Goal: Information Seeking & Learning: Learn about a topic

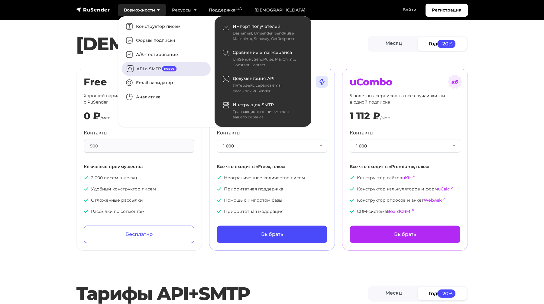
click at [169, 68] on span "новое" at bounding box center [169, 68] width 15 height 5
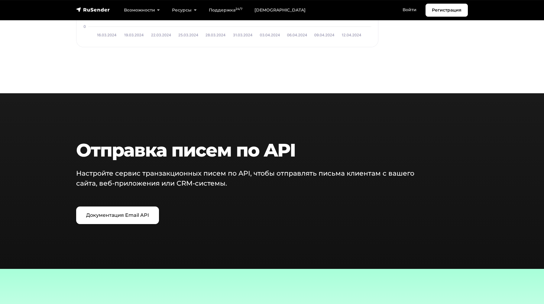
scroll to position [650, 0]
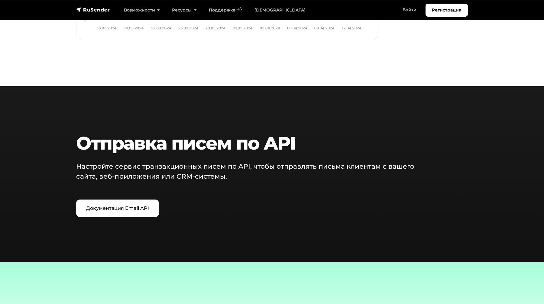
click at [206, 138] on h2 "Отправка писем по API" at bounding box center [255, 143] width 359 height 22
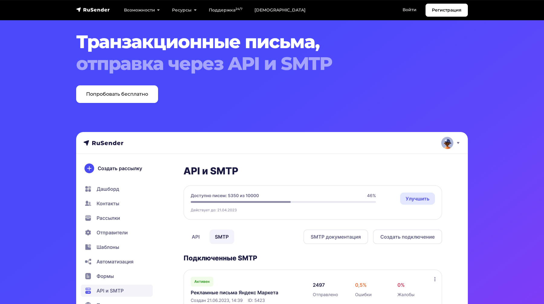
scroll to position [0, 0]
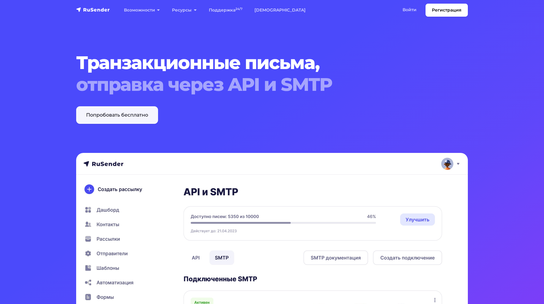
click at [132, 119] on link "Попробовать бесплатно" at bounding box center [117, 115] width 82 height 18
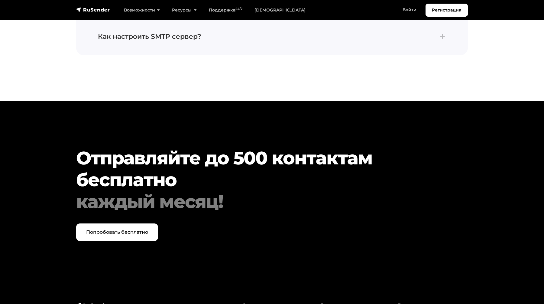
scroll to position [2077, 0]
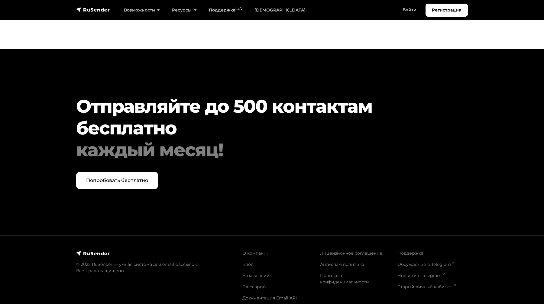
click at [273, 120] on h2 "Отправляйте до 500 контактам бесплатно каждый месяц!" at bounding box center [255, 127] width 359 height 65
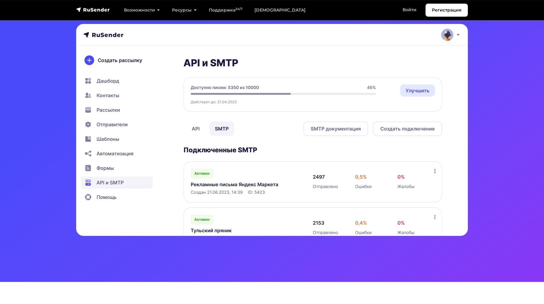
scroll to position [0, 0]
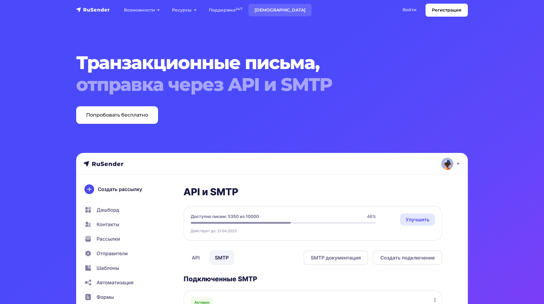
click at [259, 8] on link "[DEMOGRAPHIC_DATA]" at bounding box center [280, 10] width 63 height 12
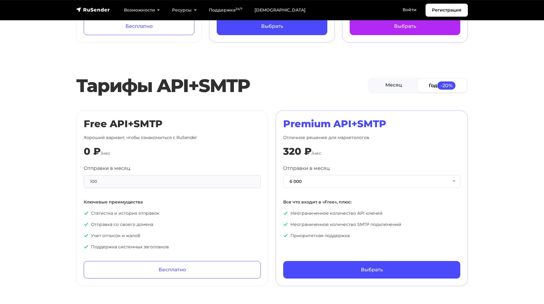
scroll to position [210, 0]
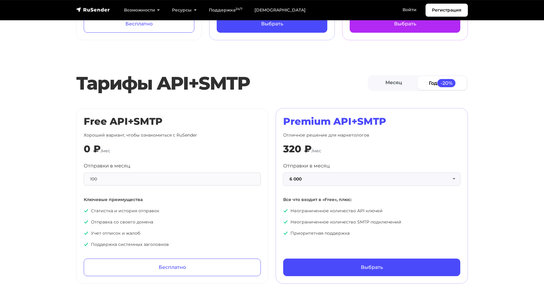
click at [312, 185] on button "6 000" at bounding box center [371, 178] width 177 height 13
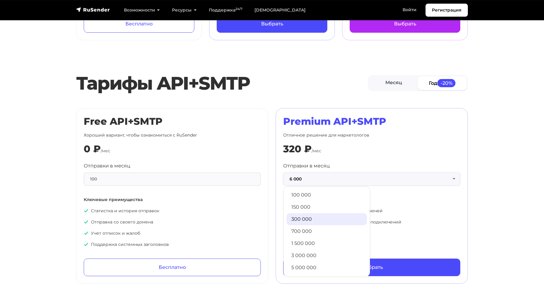
scroll to position [222, 0]
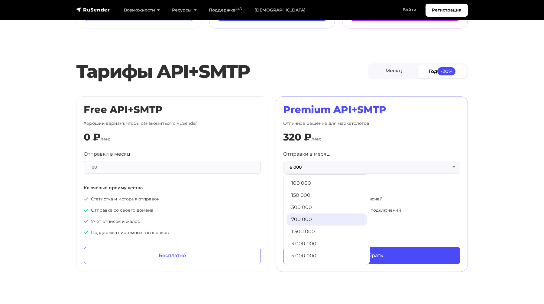
click at [327, 222] on link "700 000" at bounding box center [327, 219] width 80 height 12
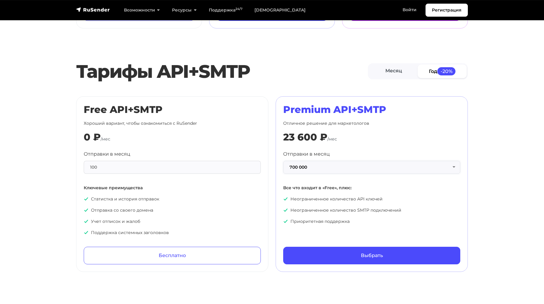
click at [338, 168] on button "700 000" at bounding box center [371, 167] width 177 height 13
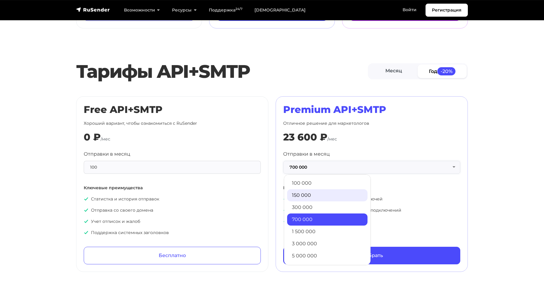
scroll to position [28, 0]
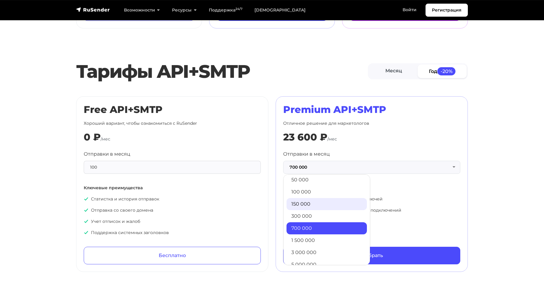
click at [324, 192] on link "100 000" at bounding box center [327, 192] width 80 height 12
